Goal: Navigation & Orientation: Locate item on page

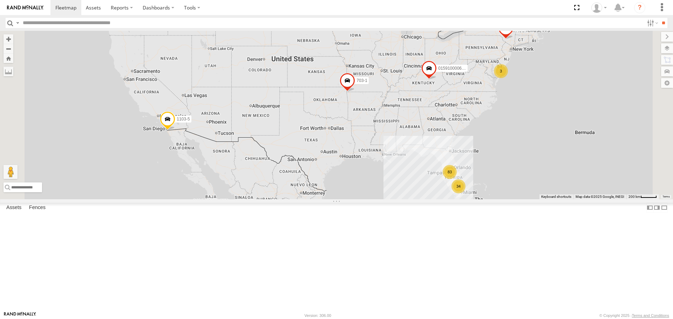
click at [175, 131] on span at bounding box center [167, 121] width 15 height 19
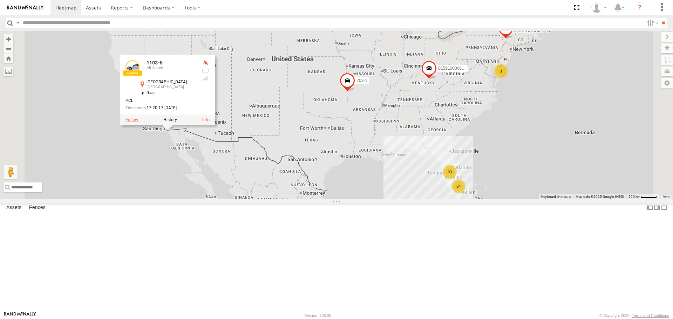
click at [138, 123] on label at bounding box center [132, 120] width 13 height 5
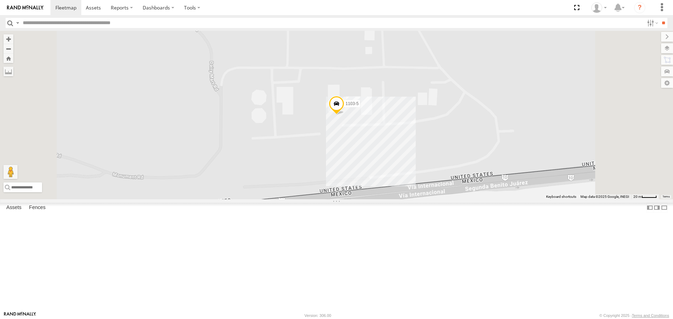
click at [344, 115] on span at bounding box center [336, 105] width 15 height 19
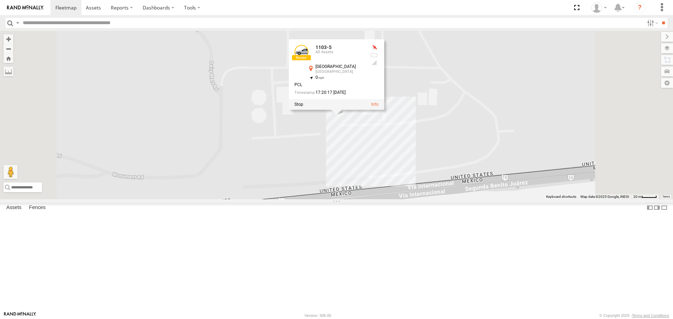
click at [309, 59] on link at bounding box center [302, 52] width 14 height 14
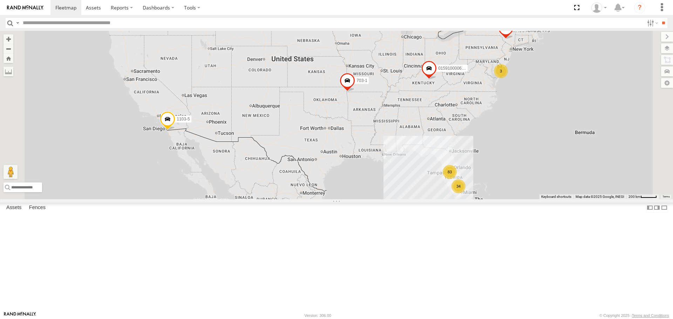
click at [175, 131] on span at bounding box center [167, 121] width 15 height 19
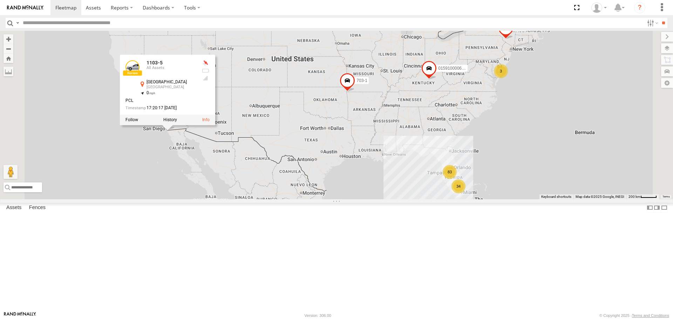
click at [219, 199] on div "015910000671878 1103-5 703-1 83 34 3 602 1103-5 All Assets San Diego San Diego …" at bounding box center [336, 115] width 673 height 168
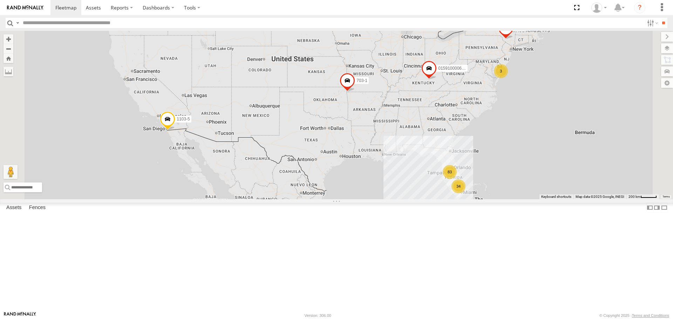
click at [175, 131] on span at bounding box center [167, 121] width 15 height 19
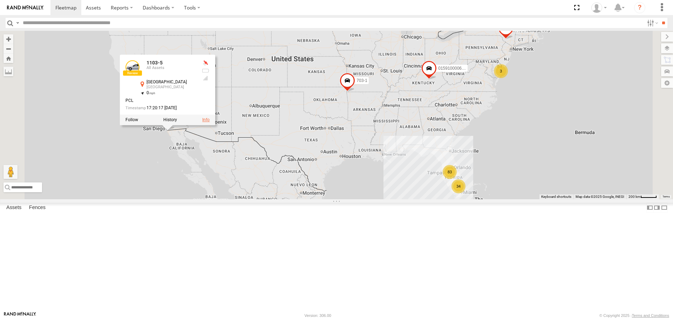
click at [210, 123] on link at bounding box center [205, 120] width 7 height 5
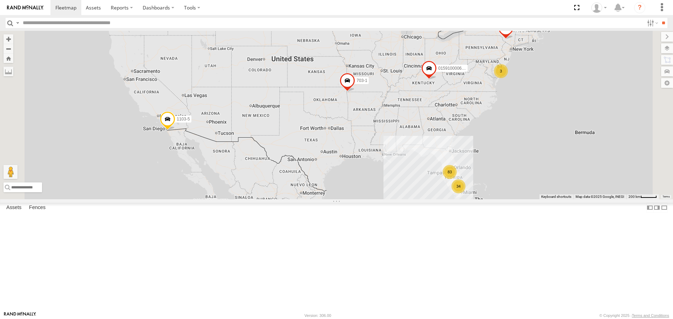
click at [0, 0] on span at bounding box center [0, 0] width 0 height 0
click at [175, 131] on span at bounding box center [167, 121] width 15 height 19
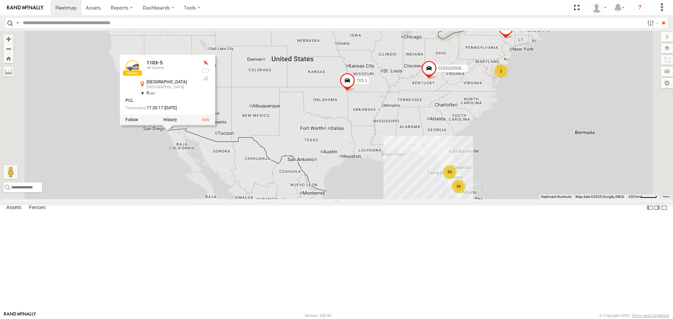
click at [508, 78] on div "3" at bounding box center [501, 71] width 14 height 14
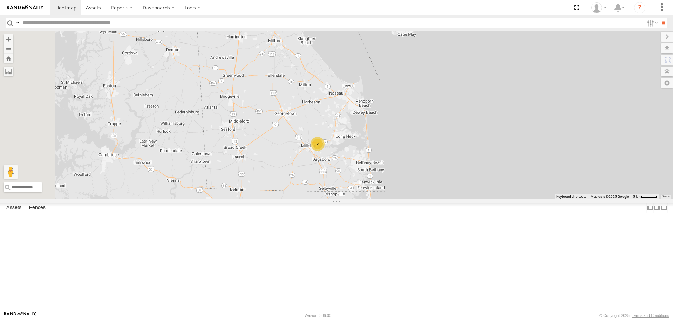
drag, startPoint x: 387, startPoint y: 229, endPoint x: 407, endPoint y: 157, distance: 74.0
click at [407, 157] on div "015910000671878 1103-5 703-1 602 1103-5 All Assets [GEOGRAPHIC_DATA] 32.54079 ,…" at bounding box center [336, 115] width 673 height 168
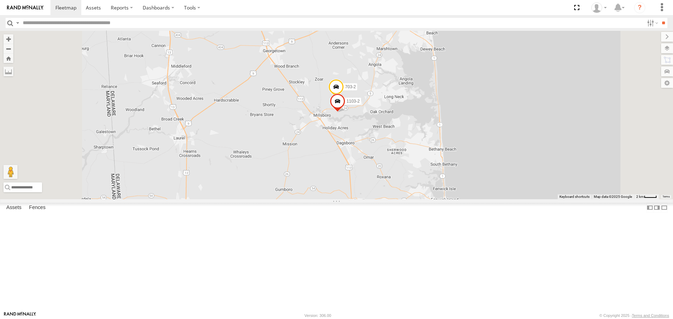
drag, startPoint x: 434, startPoint y: 214, endPoint x: 453, endPoint y: 176, distance: 43.3
click at [453, 176] on div "015910000671878 1103-5 703-1 602 1103-5 All Assets [GEOGRAPHIC_DATA] 32.54079 ,…" at bounding box center [336, 115] width 673 height 168
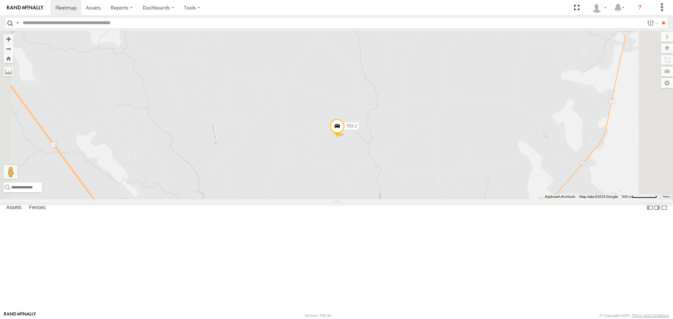
drag, startPoint x: 481, startPoint y: 196, endPoint x: 458, endPoint y: 120, distance: 79.4
click at [458, 120] on div "015910000671878 1103-5 703-1 602 1103-5 All Assets [GEOGRAPHIC_DATA] 32.54079 ,…" at bounding box center [336, 115] width 673 height 168
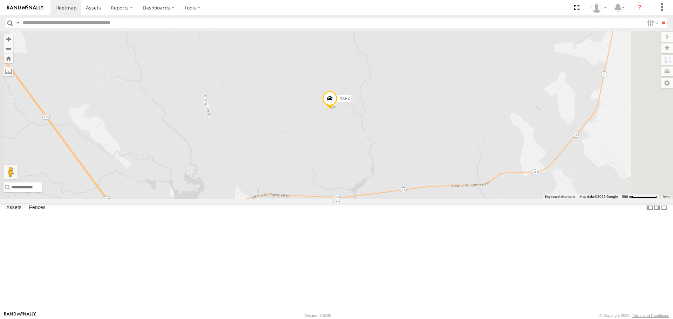
click at [338, 110] on span at bounding box center [329, 100] width 15 height 19
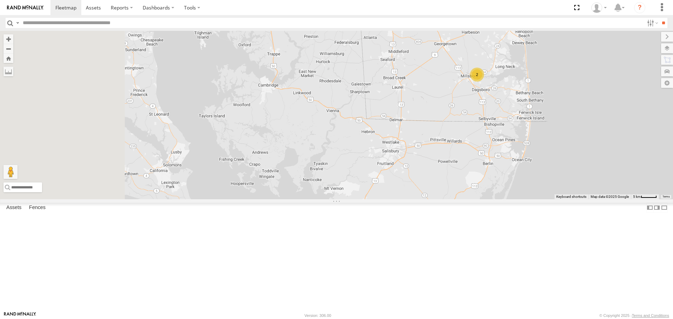
drag, startPoint x: 233, startPoint y: 164, endPoint x: 508, endPoint y: 150, distance: 275.6
click at [508, 150] on div "015910000671878 1103-5 703-1 602 703-3 2" at bounding box center [336, 115] width 673 height 168
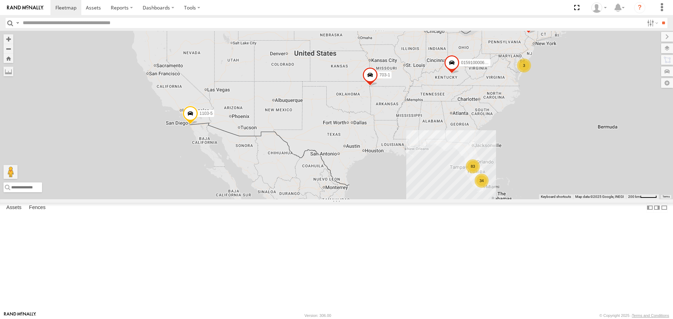
drag, startPoint x: 327, startPoint y: 149, endPoint x: 532, endPoint y: 134, distance: 205.3
click at [532, 134] on div "015910000671878 1103-5 703-1 602 83 34 3" at bounding box center [336, 115] width 673 height 168
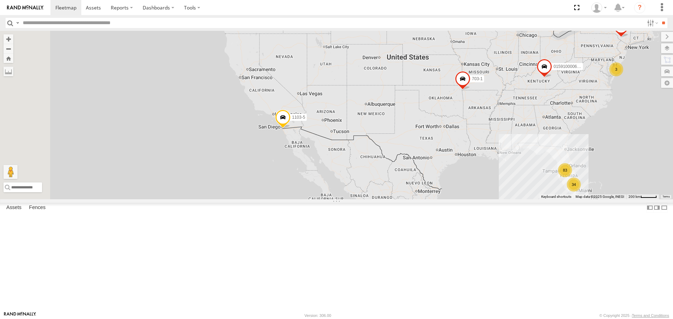
drag, startPoint x: 336, startPoint y: 170, endPoint x: 430, endPoint y: 179, distance: 94.4
click at [430, 179] on div "015910000671878 1103-5 703-1 602 83 34 3" at bounding box center [336, 115] width 673 height 168
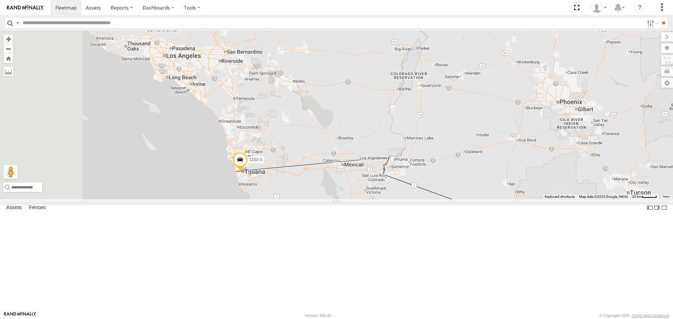
drag, startPoint x: 313, startPoint y: 213, endPoint x: 389, endPoint y: 86, distance: 147.5
click at [389, 86] on div "015910000671878 1103-5 703-1 602" at bounding box center [336, 115] width 673 height 168
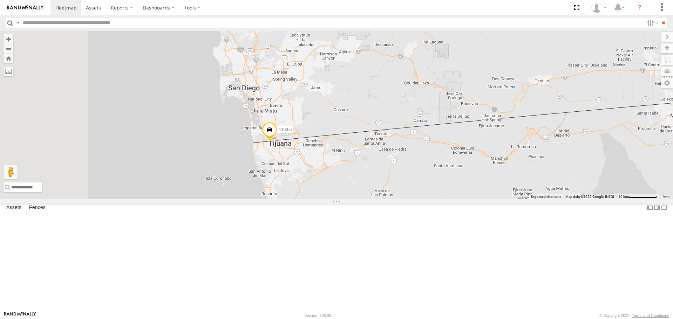
drag, startPoint x: 328, startPoint y: 223, endPoint x: 447, endPoint y: 59, distance: 202.7
click at [447, 59] on div "015910000671878 1103-5 703-1 602" at bounding box center [336, 115] width 673 height 168
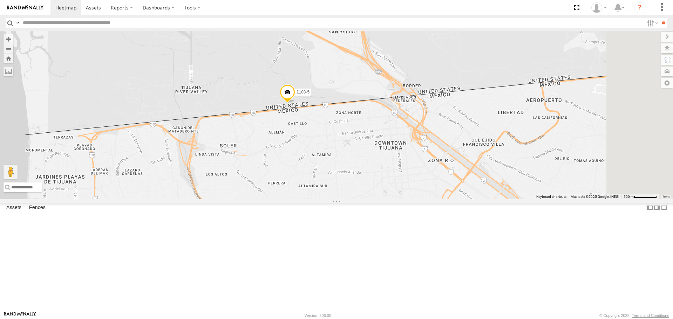
drag, startPoint x: 492, startPoint y: 82, endPoint x: 368, endPoint y: 233, distance: 195.6
click at [370, 199] on div "015910000671878 1103-5 703-1 602" at bounding box center [336, 115] width 673 height 168
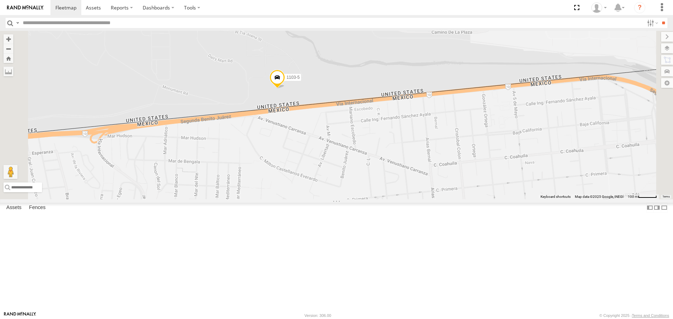
drag, startPoint x: 356, startPoint y: 124, endPoint x: 381, endPoint y: 232, distance: 110.6
click at [381, 199] on div "015910000671878 1103-5 703-1 602" at bounding box center [336, 115] width 673 height 168
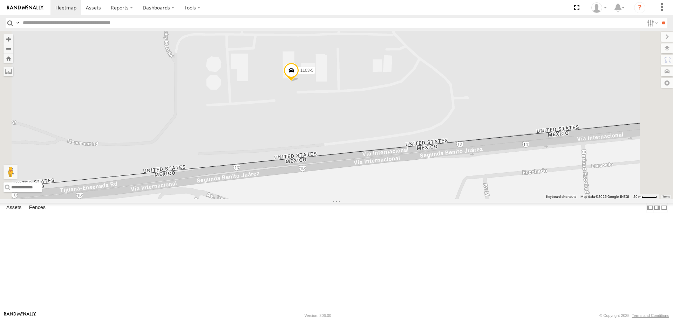
scroll to position [70, 0]
click at [0, 0] on span at bounding box center [0, 0] width 0 height 0
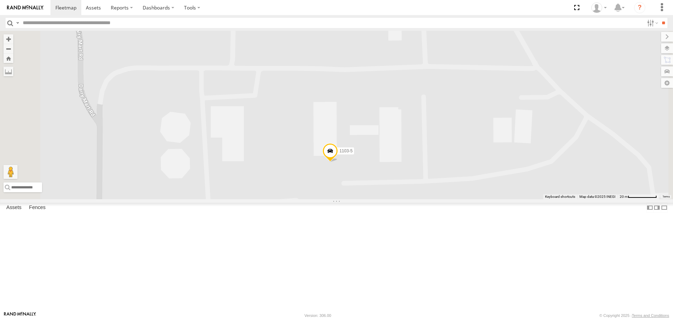
drag, startPoint x: 497, startPoint y: 140, endPoint x: 455, endPoint y: 206, distance: 78.5
click at [462, 199] on div "015910000671878 1103-5 703-1 602" at bounding box center [336, 115] width 673 height 168
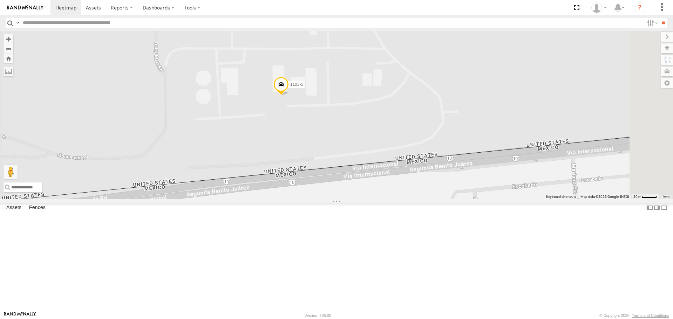
drag, startPoint x: 504, startPoint y: 168, endPoint x: 444, endPoint y: 119, distance: 77.3
click at [444, 119] on div "015910000671878 1103-5 703-1 602" at bounding box center [336, 115] width 673 height 168
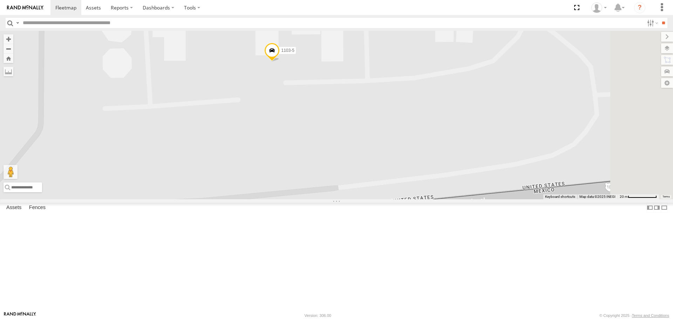
drag, startPoint x: 374, startPoint y: 183, endPoint x: 391, endPoint y: 148, distance: 38.0
click at [391, 148] on div "015910000671878 1103-5 703-1 602" at bounding box center [336, 115] width 673 height 168
